Goal: Navigation & Orientation: Find specific page/section

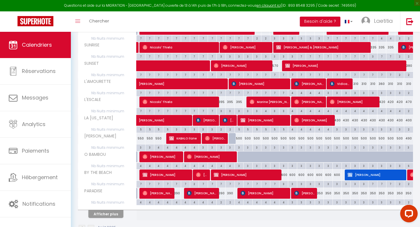
scroll to position [110, 0]
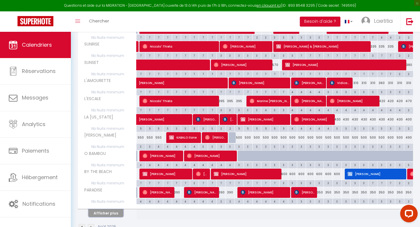
click at [111, 212] on button "Afficher plus" at bounding box center [105, 213] width 35 height 8
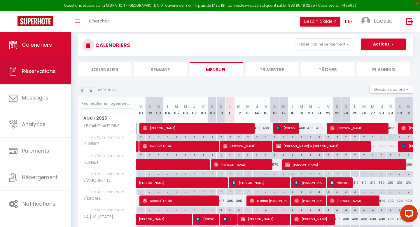
scroll to position [7, 0]
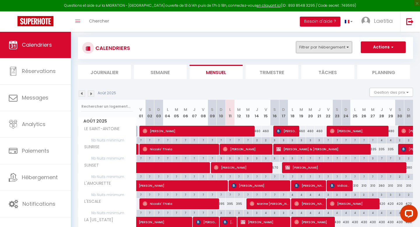
click at [321, 48] on button "Filtrer par hébergement" at bounding box center [324, 47] width 56 height 12
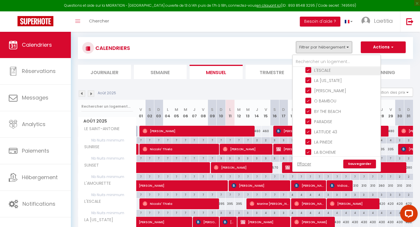
scroll to position [0, 0]
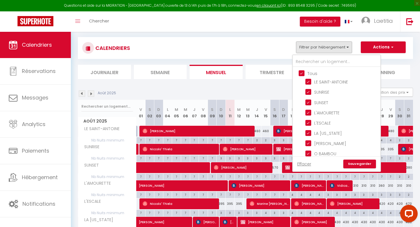
click at [403, 63] on div "CALENDRIERS Filtrer par hébergement Tous LE SAINT-[PERSON_NAME] SUNSET L'AMOURE…" at bounding box center [245, 58] width 335 height 42
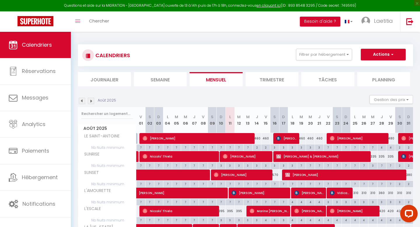
click at [91, 101] on img at bounding box center [91, 101] width 6 height 6
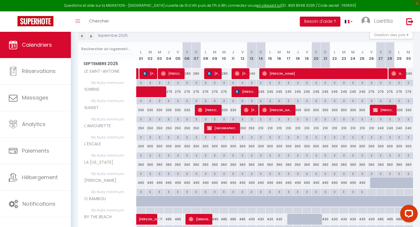
scroll to position [126, 0]
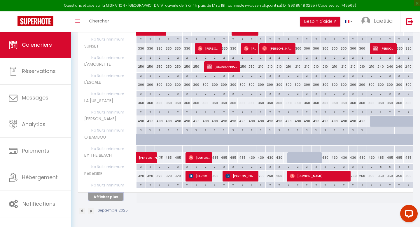
click at [109, 198] on button "Afficher plus" at bounding box center [105, 197] width 35 height 8
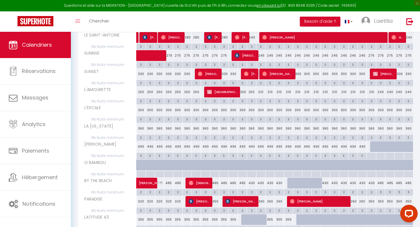
scroll to position [0, 0]
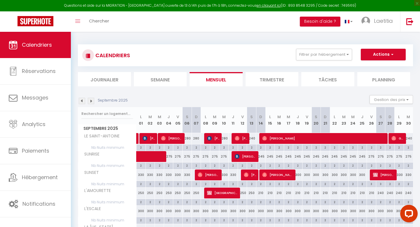
click at [160, 83] on li "Semaine" at bounding box center [160, 79] width 53 height 14
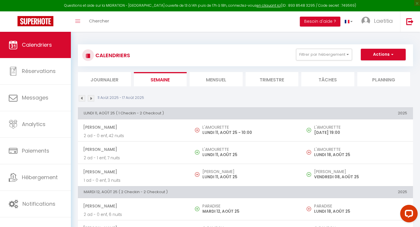
click at [26, 46] on span "Calendriers" at bounding box center [37, 44] width 30 height 7
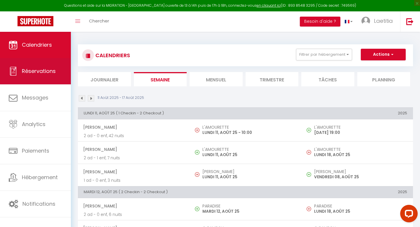
click at [46, 68] on span "Réservations" at bounding box center [39, 70] width 34 height 7
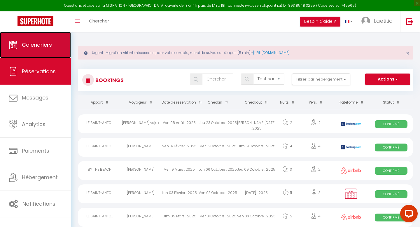
click at [27, 48] on span "Calendriers" at bounding box center [37, 44] width 30 height 7
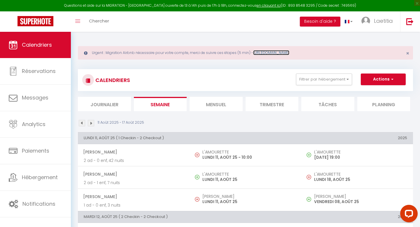
click at [290, 53] on link "[URL][DOMAIN_NAME]" at bounding box center [271, 52] width 36 height 5
